Goal: Find specific page/section: Find specific page/section

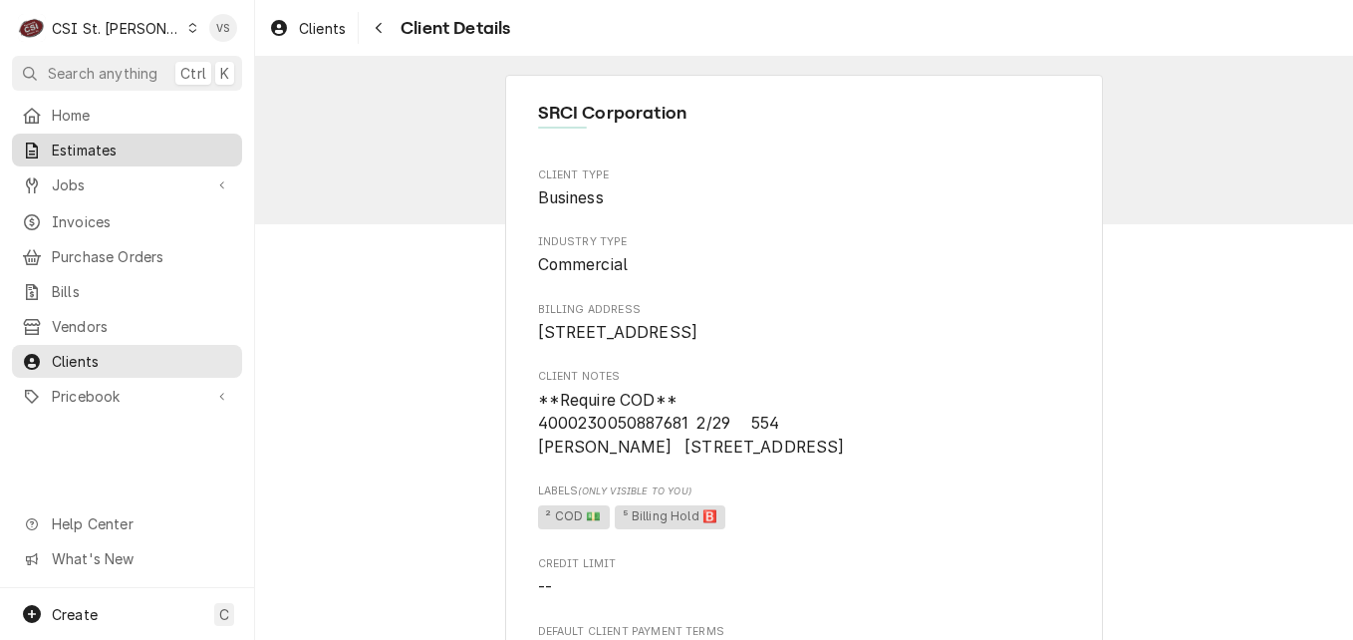
click at [103, 150] on span "Estimates" at bounding box center [142, 150] width 180 height 21
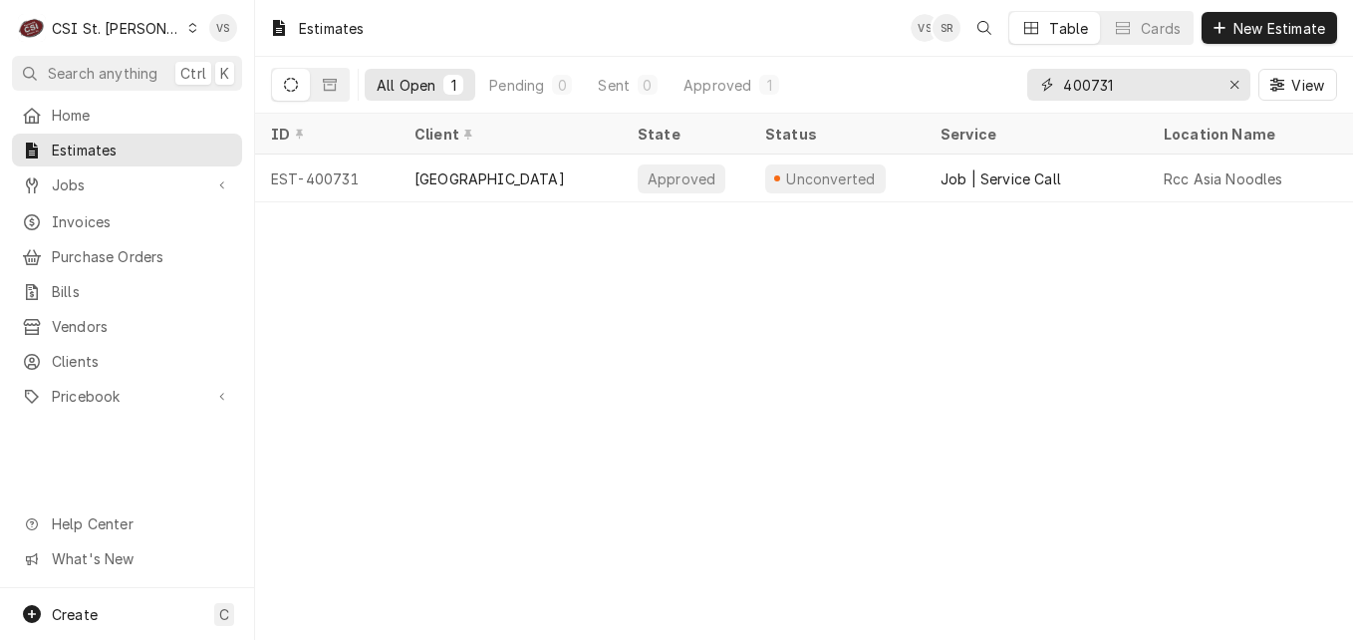
drag, startPoint x: 1114, startPoint y: 83, endPoint x: 1033, endPoint y: 92, distance: 81.2
click at [1033, 92] on div "400731" at bounding box center [1138, 85] width 223 height 32
click at [1150, 92] on input "400731" at bounding box center [1137, 85] width 149 height 32
click at [1147, 83] on input "400731" at bounding box center [1137, 85] width 149 height 32
click at [1032, 86] on div "400731" at bounding box center [1138, 85] width 223 height 32
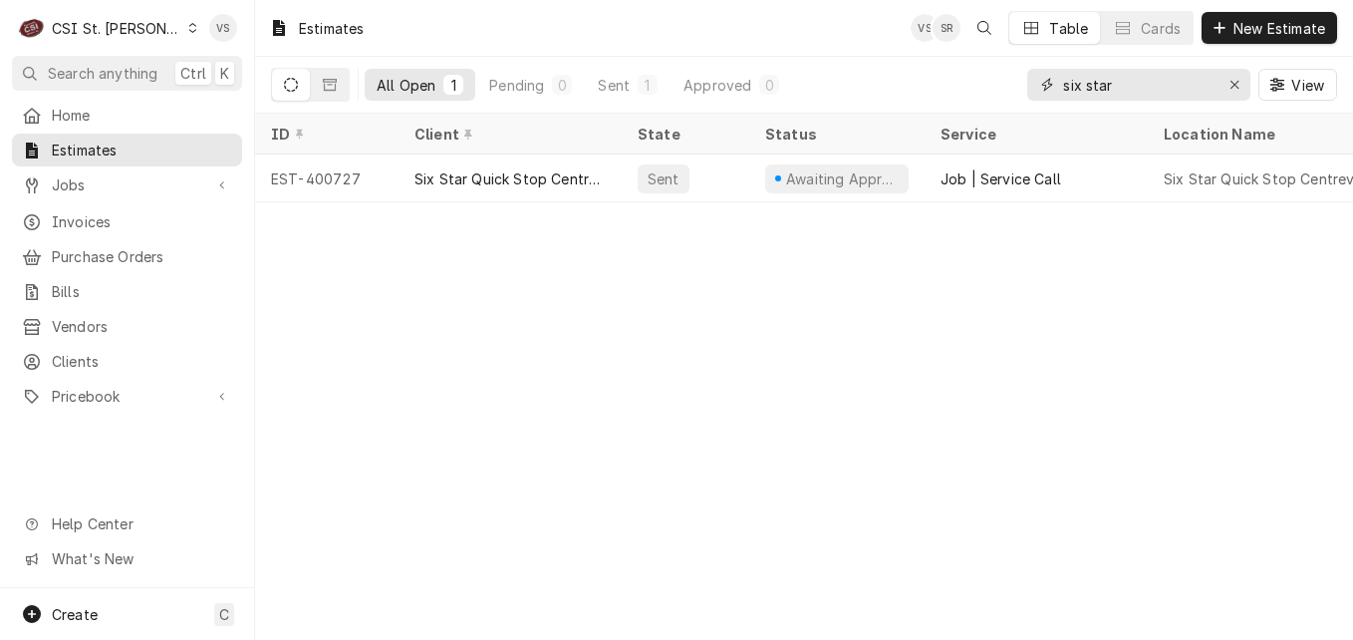
type input "six star"
